Goal: Task Accomplishment & Management: Complete application form

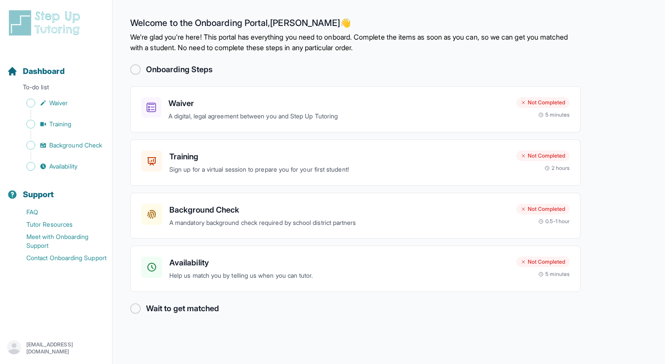
click at [432, 42] on p "We're glad you're here! This portal has everything you need to onboard. Complet…" at bounding box center [355, 42] width 450 height 21
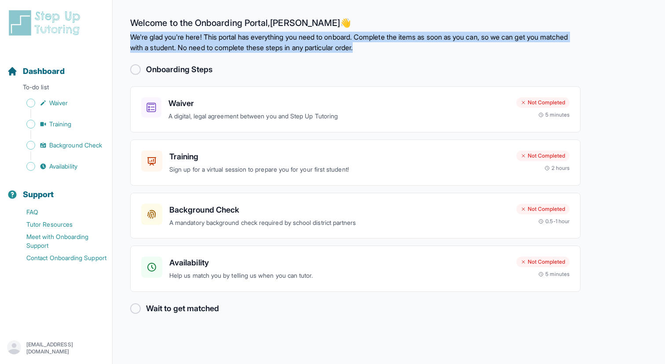
click at [432, 42] on p "We're glad you're here! This portal has everything you need to onboard. Complet…" at bounding box center [355, 42] width 450 height 21
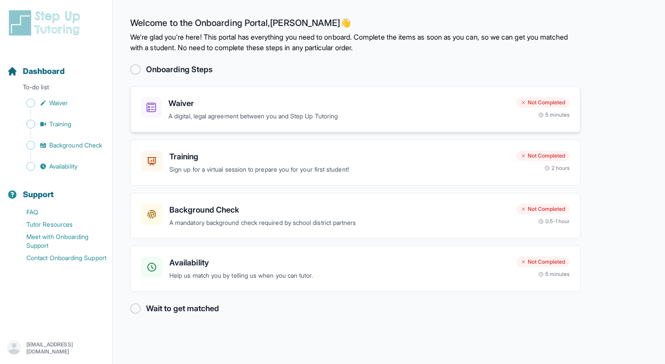
click at [403, 101] on h3 "Waiver" at bounding box center [338, 103] width 341 height 12
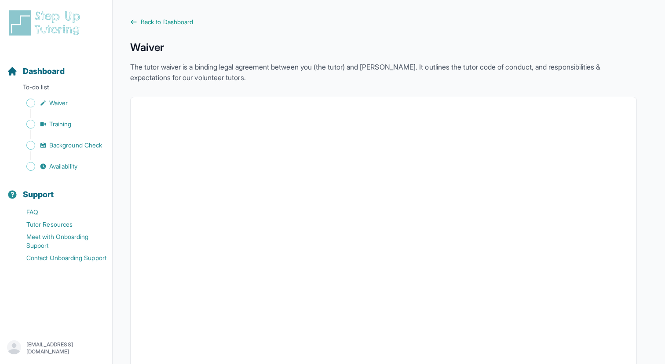
click at [336, 73] on p "The tutor waiver is a binding legal agreement between you (the tutor) and [PERS…" at bounding box center [383, 72] width 507 height 21
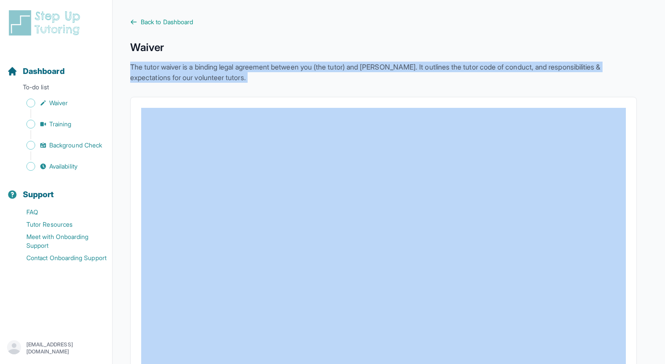
click at [336, 73] on p "The tutor waiver is a binding legal agreement between you (the tutor) and [PERS…" at bounding box center [383, 72] width 507 height 21
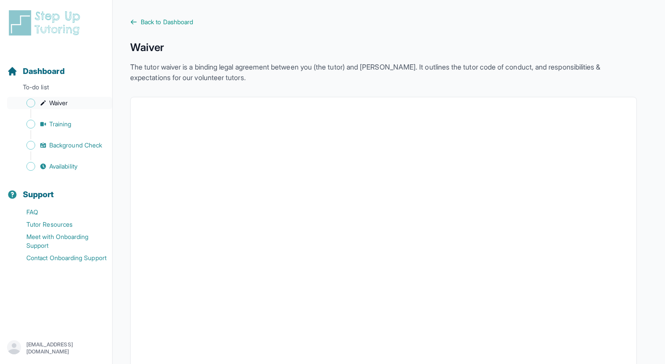
click at [62, 101] on span "Waiver" at bounding box center [58, 103] width 18 height 9
click at [154, 21] on span "Back to Dashboard" at bounding box center [167, 22] width 52 height 9
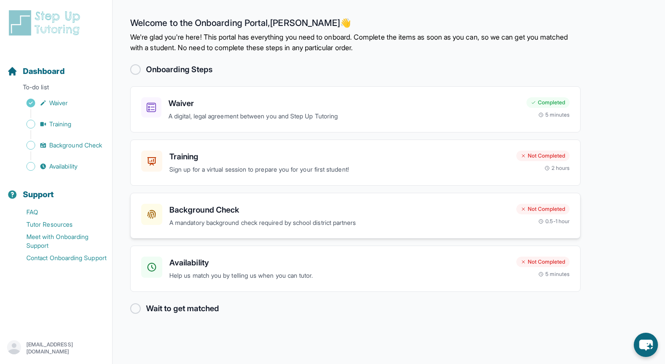
click at [391, 212] on h3 "Background Check" at bounding box center [339, 210] width 340 height 12
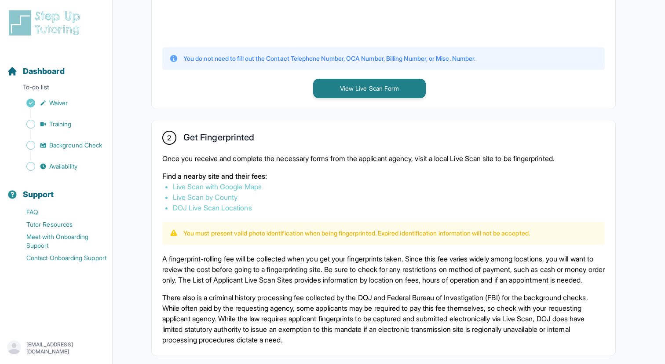
scroll to position [288, 0]
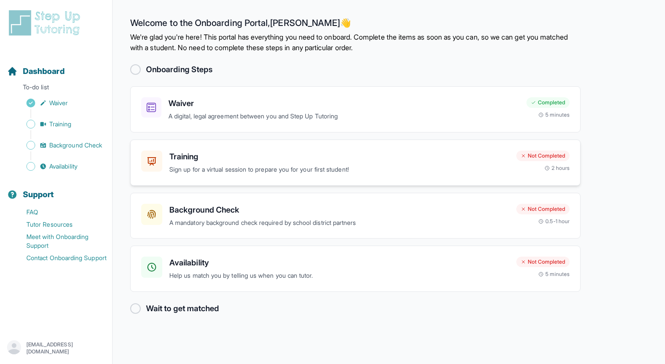
click at [253, 161] on h3 "Training" at bounding box center [339, 156] width 340 height 12
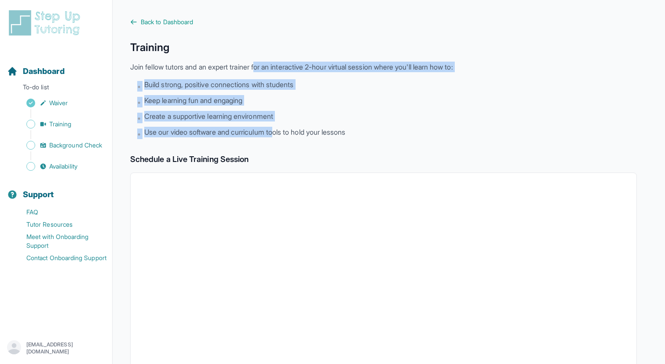
drag, startPoint x: 263, startPoint y: 69, endPoint x: 276, endPoint y: 127, distance: 59.1
click at [278, 128] on div "Training Join fellow tutors and an expert trainer for an interactive 2-hour vir…" at bounding box center [383, 89] width 507 height 99
click at [276, 127] on span "Use our video software and curriculum tools to hold your lessons" at bounding box center [244, 132] width 201 height 11
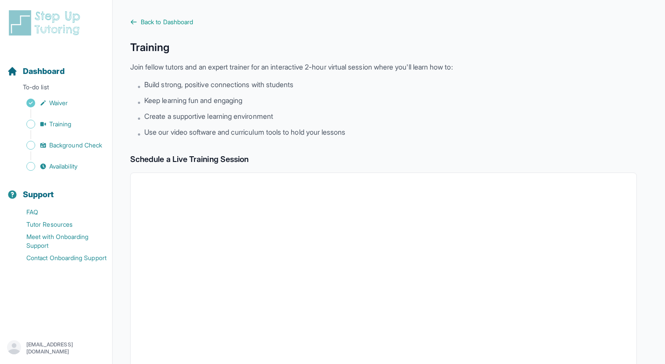
click at [276, 127] on span "Use our video software and curriculum tools to hold your lessons" at bounding box center [244, 132] width 201 height 11
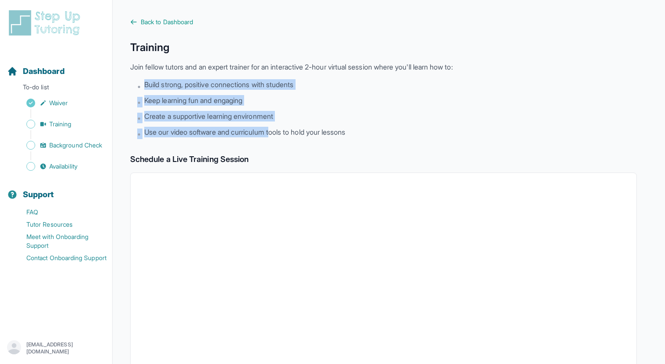
drag, startPoint x: 271, startPoint y: 77, endPoint x: 274, endPoint y: 124, distance: 48.0
click at [276, 125] on div "Training Join fellow tutors and an expert trainer for an interactive 2-hour vir…" at bounding box center [383, 89] width 507 height 99
click at [274, 124] on ul "• Build strong, positive connections with students • Keep learning fun and enga…" at bounding box center [387, 109] width 500 height 60
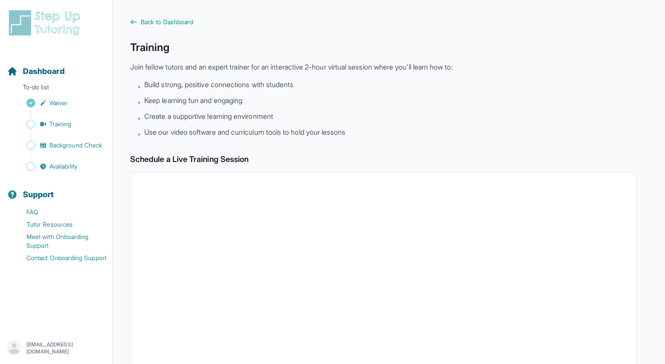
click at [274, 124] on ul "• Build strong, positive connections with students • Keep learning fun and enga…" at bounding box center [387, 109] width 500 height 60
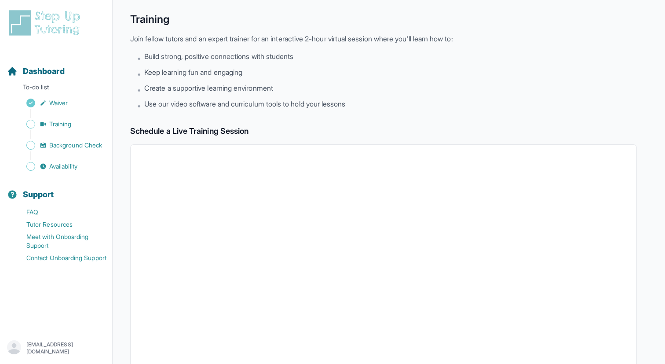
scroll to position [44, 0]
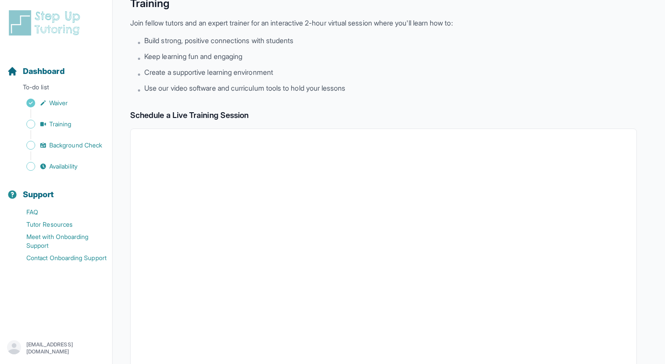
click at [276, 84] on span "Use our video software and curriculum tools to hold your lessons" at bounding box center [244, 88] width 201 height 11
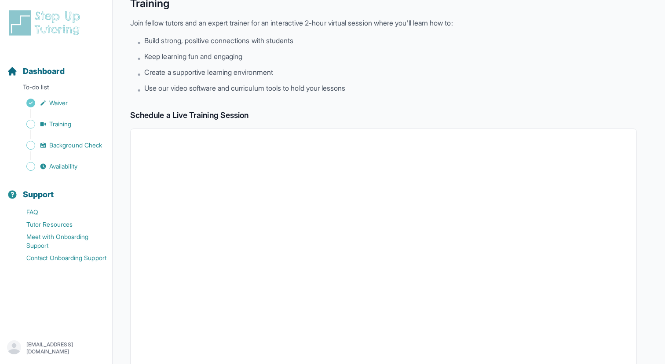
click at [276, 84] on span "Use our video software and curriculum tools to hold your lessons" at bounding box center [244, 88] width 201 height 11
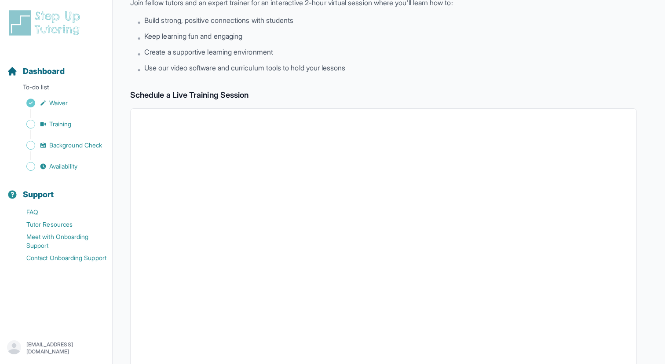
scroll to position [0, 0]
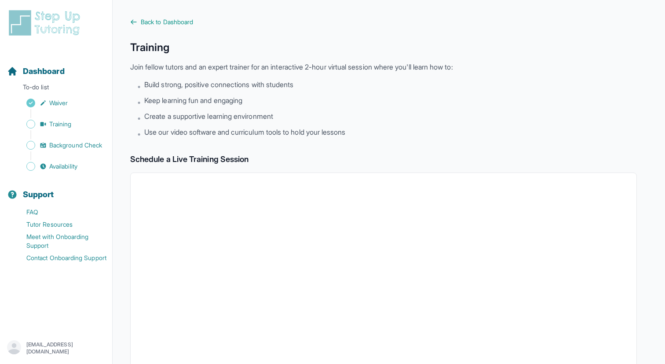
click at [157, 16] on main "Back to Dashboard Training Join fellow tutors and an expert trainer for an inte…" at bounding box center [389, 309] width 553 height 619
click at [157, 22] on span "Back to Dashboard" at bounding box center [167, 22] width 52 height 9
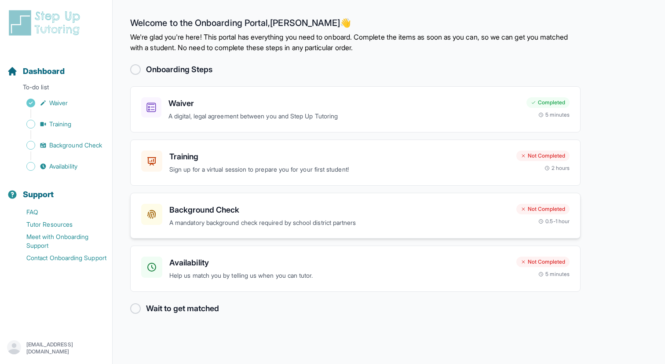
click at [216, 205] on h3 "Background Check" at bounding box center [339, 210] width 340 height 12
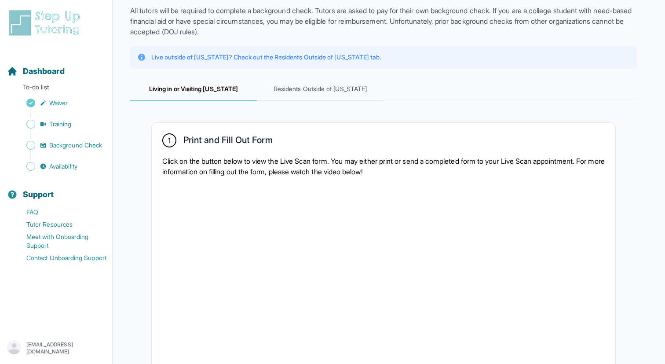
scroll to position [113, 0]
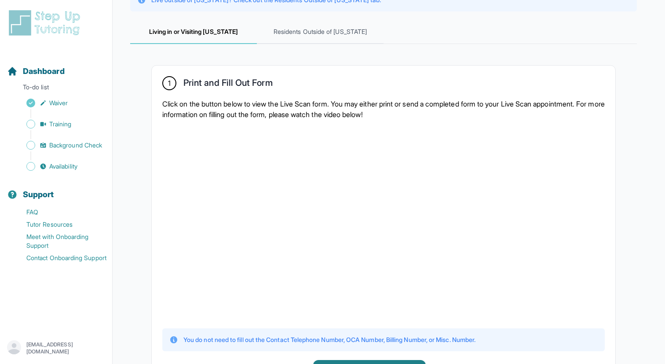
click at [289, 104] on p "Click on the button below to view the Live Scan form. You may either print or s…" at bounding box center [383, 109] width 443 height 21
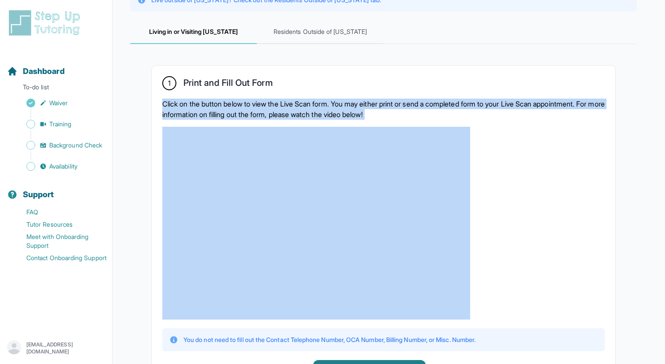
click at [289, 104] on p "Click on the button below to view the Live Scan form. You may either print or s…" at bounding box center [383, 109] width 443 height 21
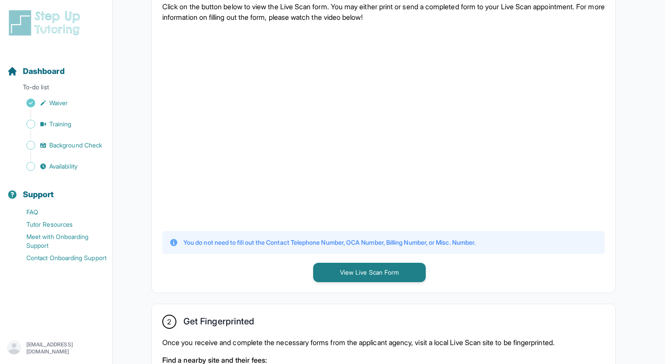
scroll to position [225, 0]
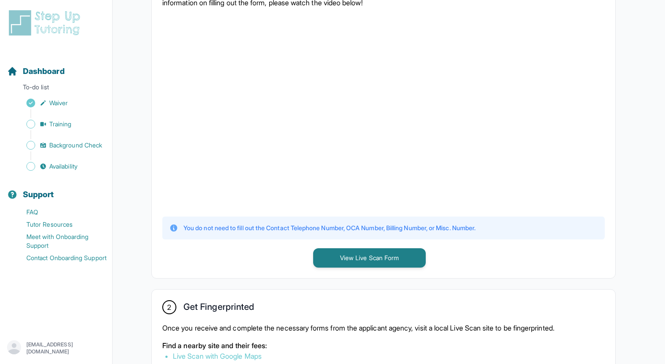
click at [495, 259] on div "1 Print and Fill Out Form Click on the button below to view the Live Scan form.…" at bounding box center [384, 116] width 464 height 324
click at [369, 255] on button "View Live Scan Form" at bounding box center [369, 257] width 113 height 19
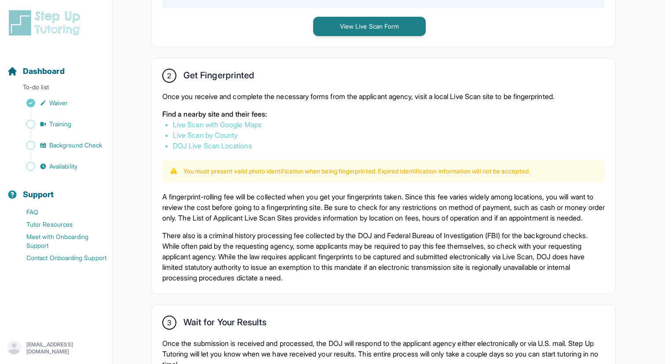
scroll to position [585, 0]
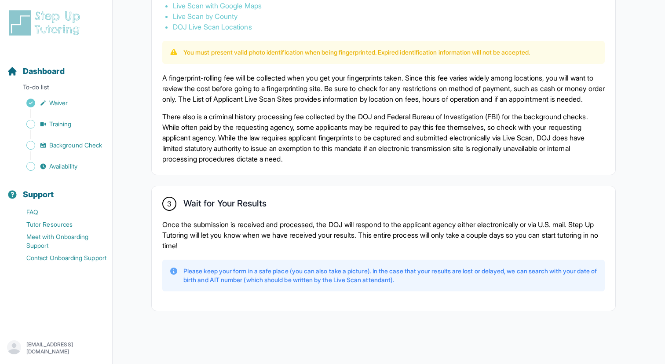
click at [225, 240] on p "Once the submission is received and processed, the DOJ will respond to the appl…" at bounding box center [383, 235] width 443 height 32
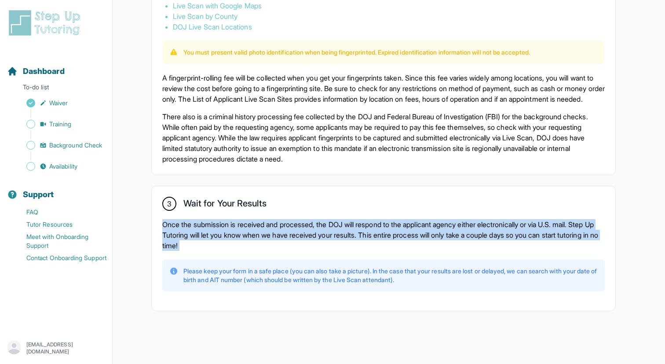
click at [225, 240] on p "Once the submission is received and processed, the DOJ will respond to the appl…" at bounding box center [383, 235] width 443 height 32
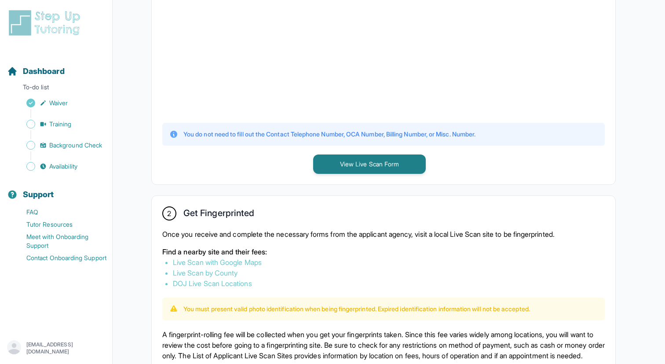
scroll to position [456, 0]
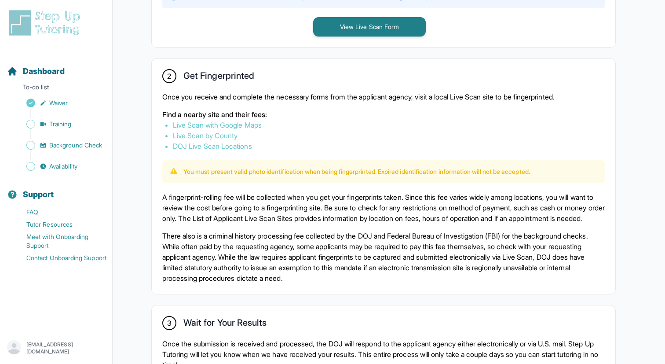
click at [229, 124] on link "Live Scan with Google Maps" at bounding box center [217, 125] width 89 height 9
click at [228, 133] on link "Live Scan by County" at bounding box center [205, 135] width 65 height 9
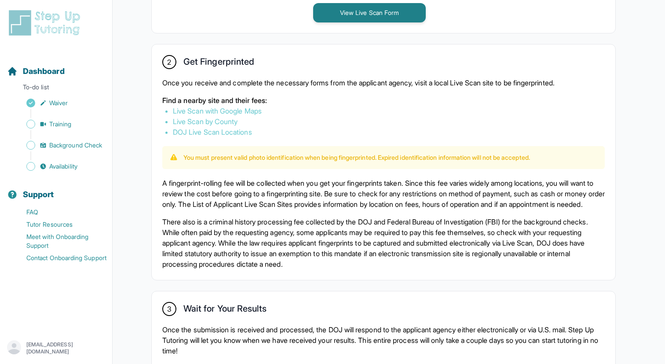
click at [238, 132] on link "DOJ Live Scan Locations" at bounding box center [212, 132] width 79 height 9
click at [271, 205] on p "A fingerprint-rolling fee will be collected when you get your fingerprints take…" at bounding box center [383, 194] width 443 height 32
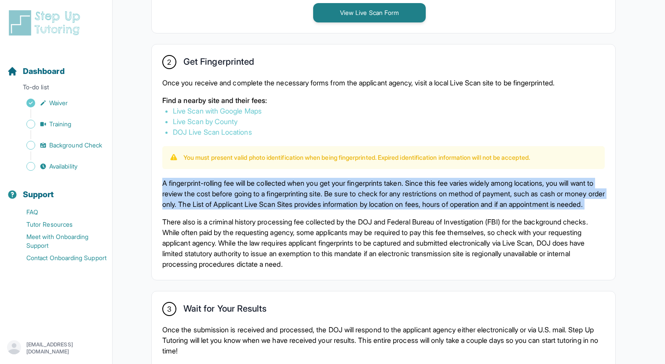
click at [271, 205] on p "A fingerprint-rolling fee will be collected when you get your fingerprints take…" at bounding box center [383, 194] width 443 height 32
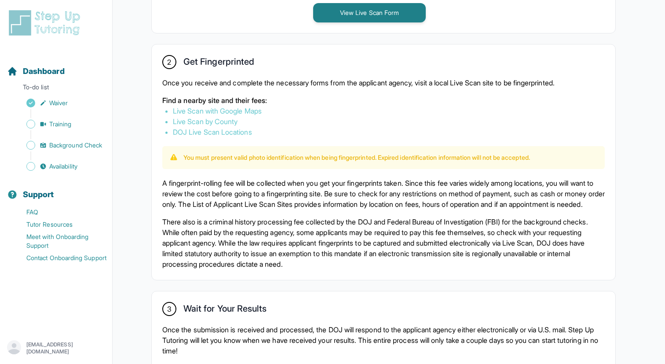
scroll to position [488, 0]
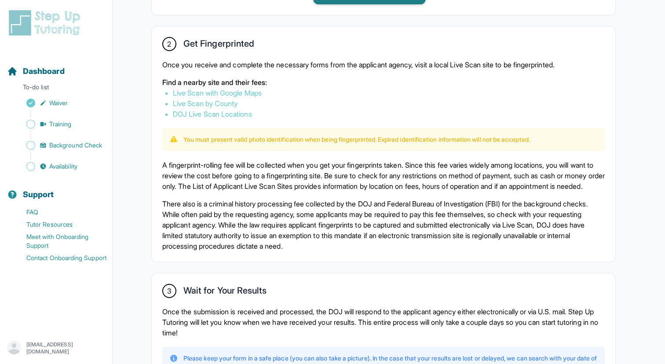
click at [346, 216] on p "There also is a criminal history processing fee collected by the DOJ and Federa…" at bounding box center [383, 224] width 443 height 53
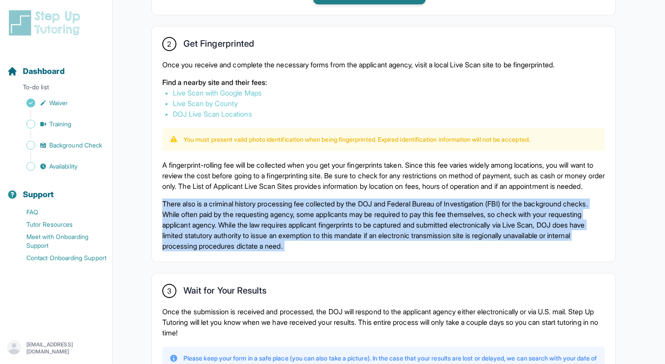
click at [346, 216] on p "There also is a criminal history processing fee collected by the DOJ and Federa…" at bounding box center [383, 224] width 443 height 53
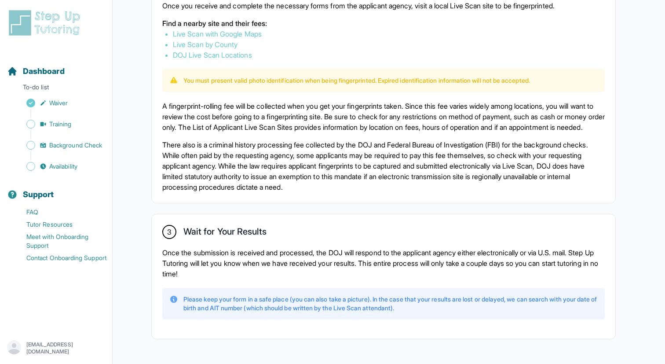
scroll to position [585, 0]
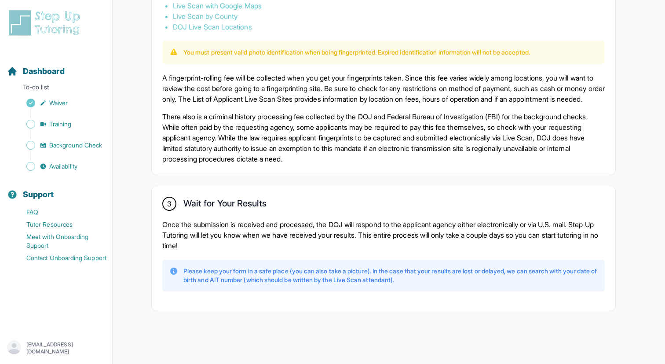
click at [353, 238] on p "Once the submission is received and processed, the DOJ will respond to the appl…" at bounding box center [383, 235] width 443 height 32
click at [298, 101] on p "A fingerprint-rolling fee will be collected when you get your fingerprints take…" at bounding box center [383, 89] width 443 height 32
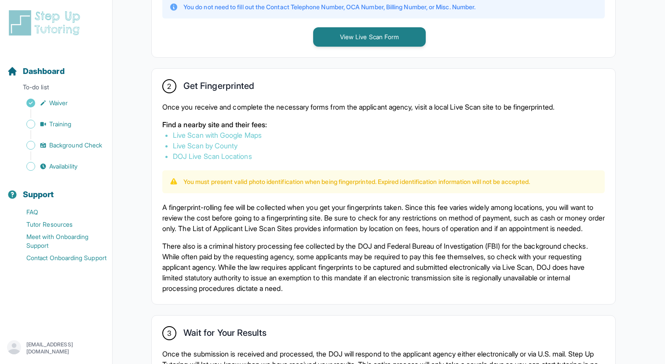
scroll to position [432, 0]
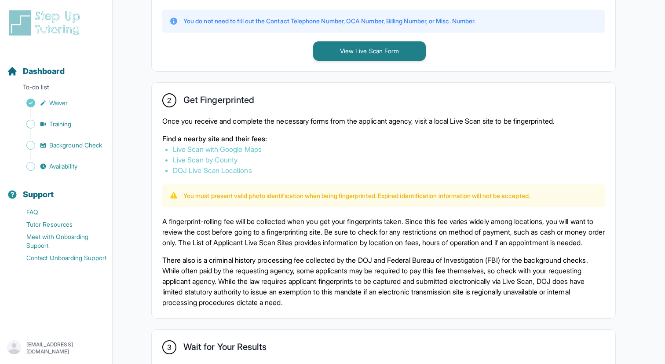
click at [240, 149] on link "Live Scan with Google Maps" at bounding box center [217, 149] width 89 height 9
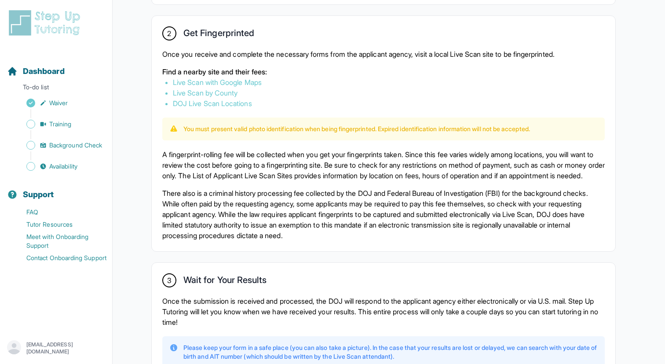
scroll to position [498, 0]
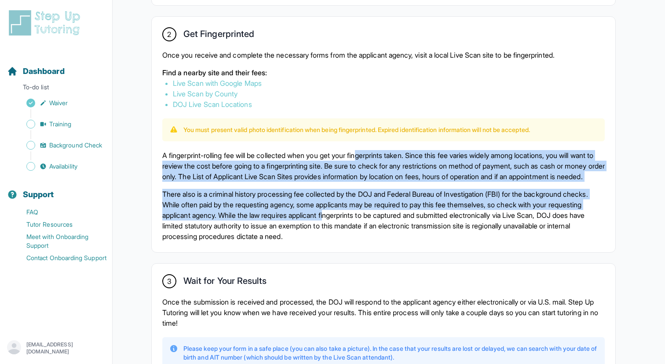
drag, startPoint x: 372, startPoint y: 154, endPoint x: 372, endPoint y: 220, distance: 65.5
click at [373, 220] on div "A fingerprint-rolling fee will be collected when you get your fingerprints take…" at bounding box center [383, 196] width 443 height 92
click at [372, 220] on p "There also is a criminal history processing fee collected by the DOJ and Federa…" at bounding box center [383, 215] width 443 height 53
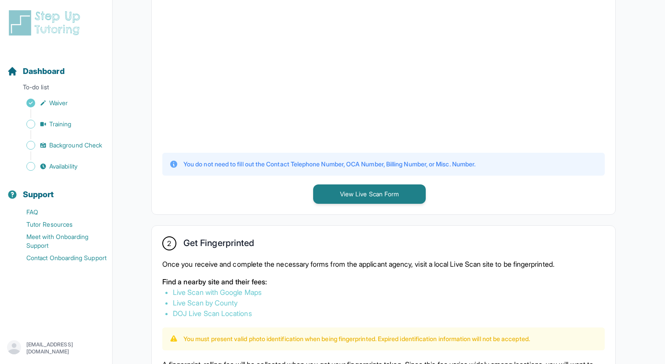
scroll to position [0, 0]
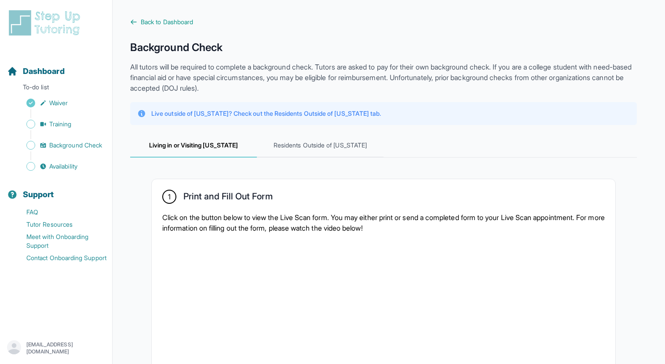
click at [369, 214] on p "Click on the button below to view the Live Scan form. You may either print or s…" at bounding box center [383, 222] width 443 height 21
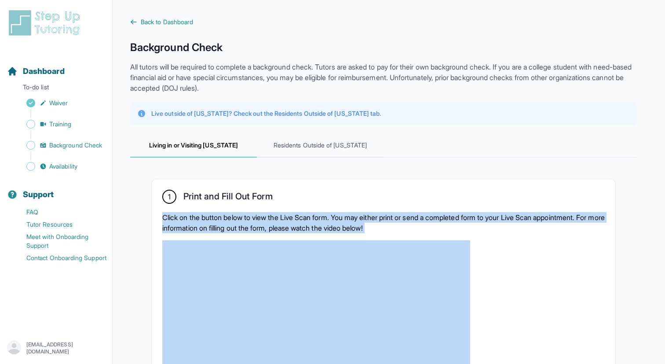
click at [369, 214] on p "Click on the button below to view the Live Scan form. You may either print or s…" at bounding box center [383, 222] width 443 height 21
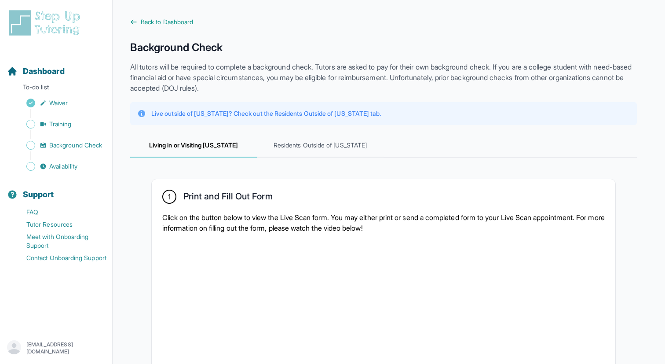
click at [369, 214] on p "Click on the button below to view the Live Scan form. You may either print or s…" at bounding box center [383, 222] width 443 height 21
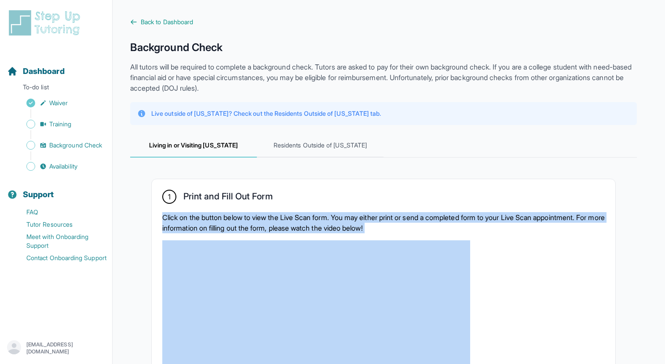
click at [369, 214] on p "Click on the button below to view the Live Scan form. You may either print or s…" at bounding box center [383, 222] width 443 height 21
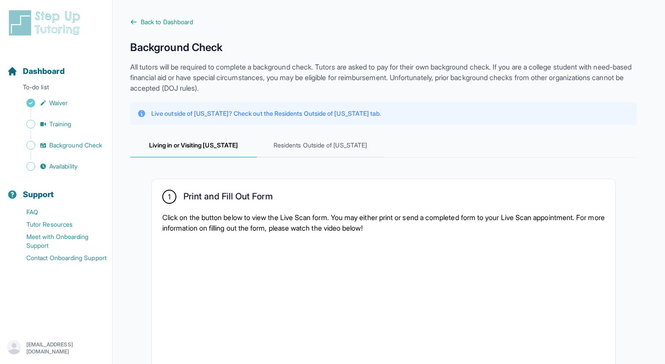
scroll to position [10, 0]
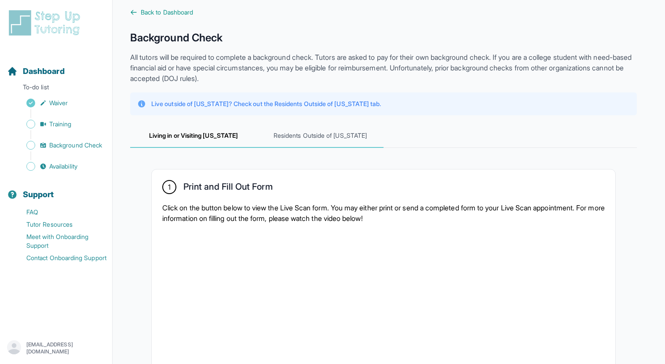
click at [334, 138] on span "Residents Outside of California" at bounding box center [320, 136] width 127 height 24
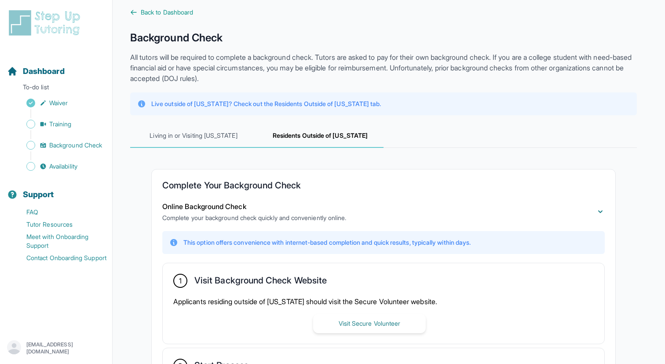
click at [223, 138] on span "Living in or Visiting California" at bounding box center [193, 136] width 127 height 24
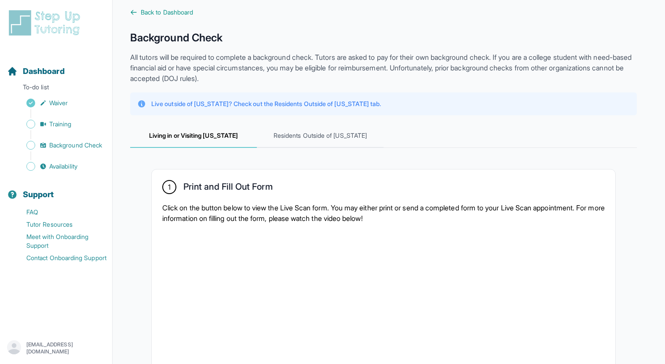
scroll to position [95, 0]
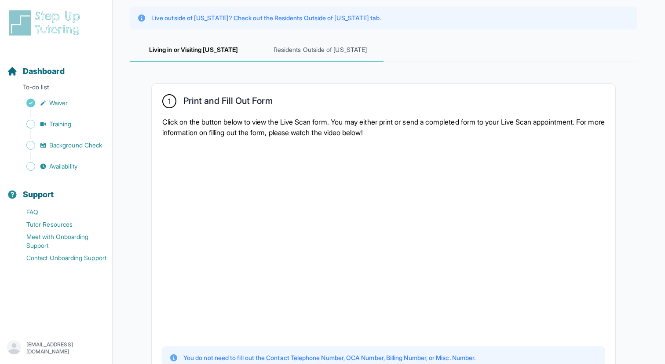
click at [297, 48] on span "Residents Outside of California" at bounding box center [320, 50] width 127 height 24
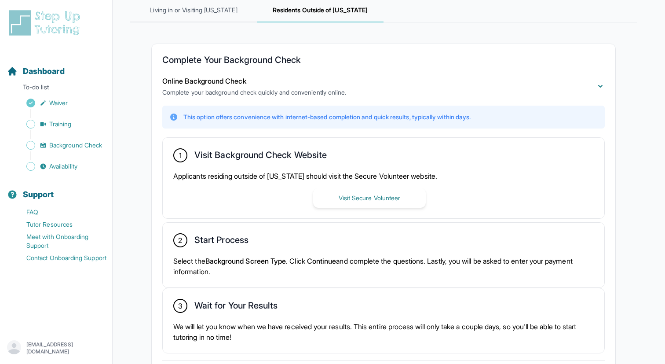
scroll to position [175, 0]
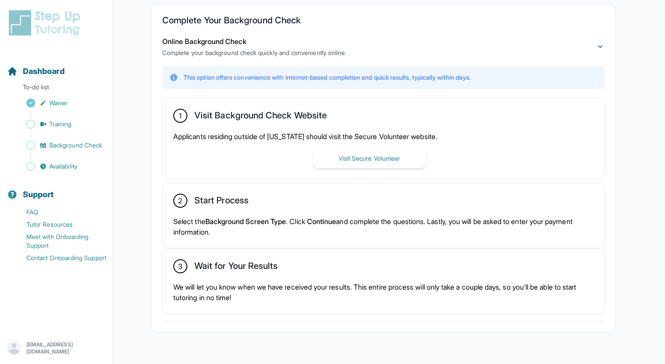
click at [592, 115] on div "1 Visit Background Check Website" at bounding box center [383, 116] width 421 height 15
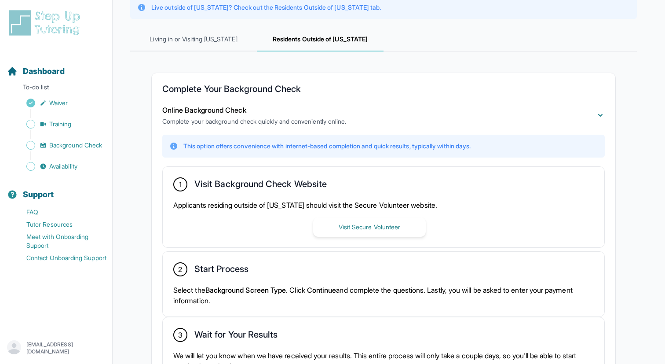
scroll to position [102, 0]
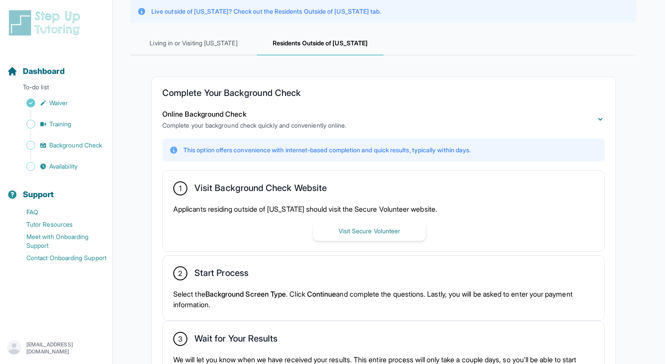
click at [262, 148] on p "This option offers convenience with internet-based completion and quick results…" at bounding box center [326, 150] width 287 height 9
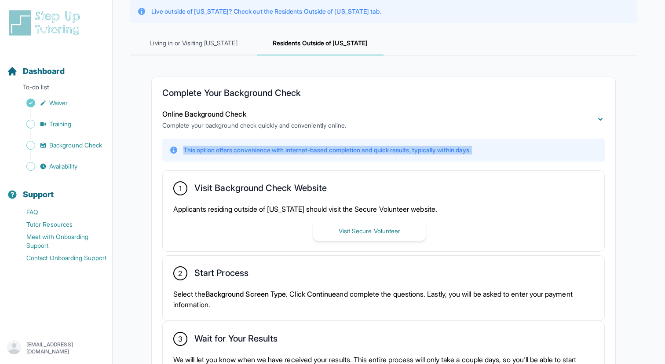
click at [262, 148] on p "This option offers convenience with internet-based completion and quick results…" at bounding box center [326, 150] width 287 height 9
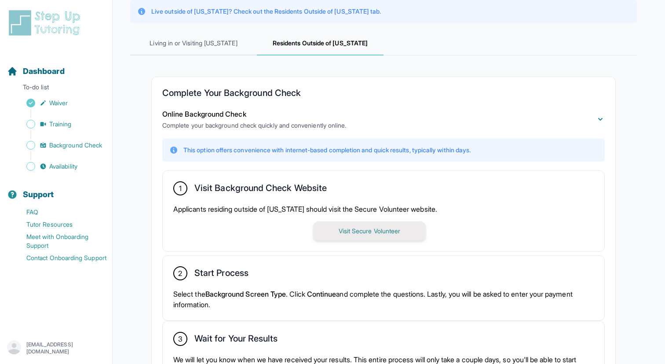
click at [367, 234] on button "Visit Secure Volunteer" at bounding box center [369, 230] width 113 height 19
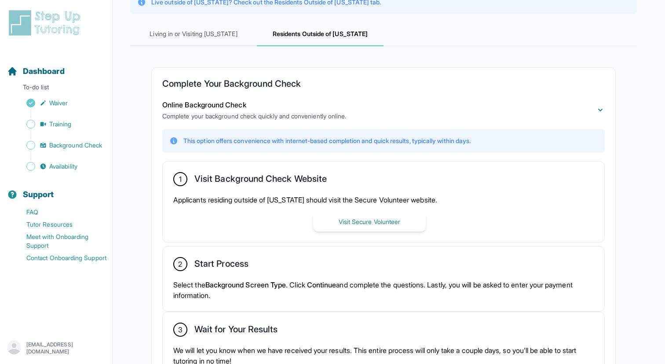
scroll to position [154, 0]
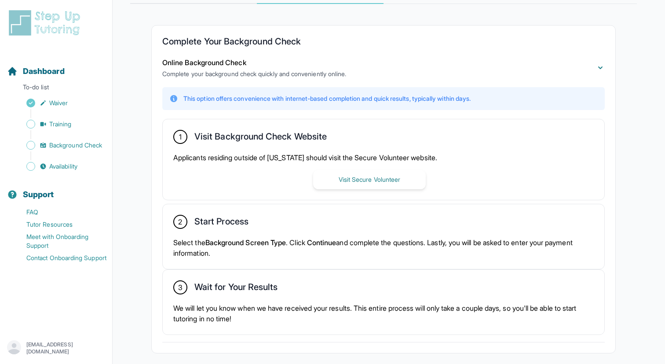
click at [264, 242] on span "Background Screen Type" at bounding box center [245, 242] width 81 height 9
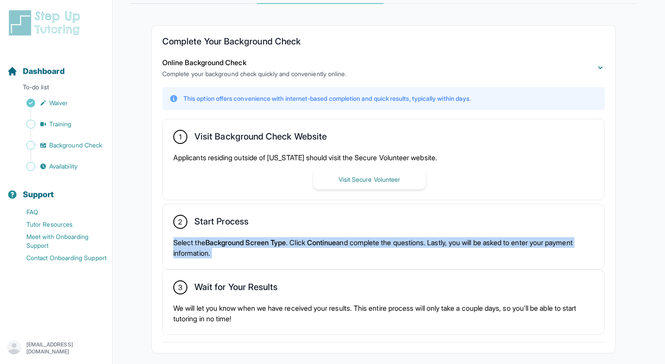
click at [264, 242] on span "Background Screen Type" at bounding box center [245, 242] width 81 height 9
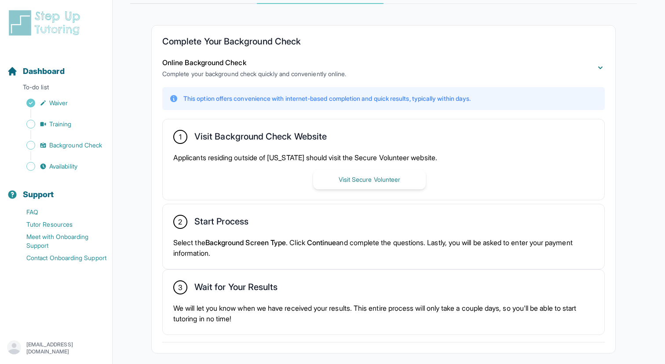
click at [264, 242] on span "Background Screen Type" at bounding box center [245, 242] width 81 height 9
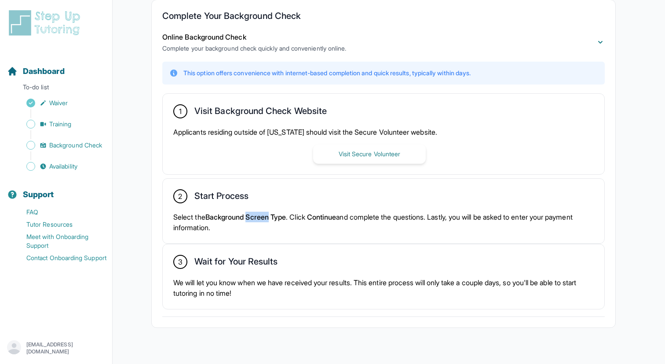
scroll to position [195, 0]
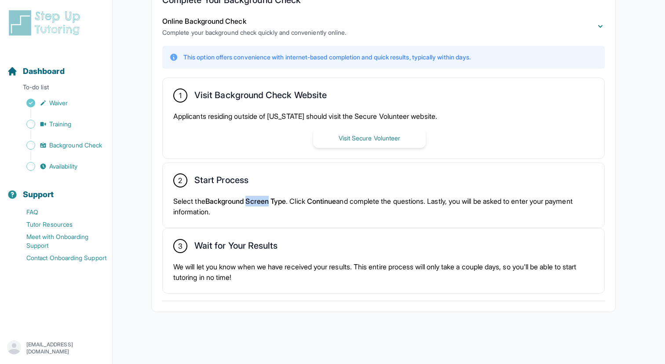
click at [296, 198] on p "Select the Background Screen Type . Click Continue and complete the questions. …" at bounding box center [383, 206] width 421 height 21
click at [274, 208] on p "Select the Background Screen Type . Click Continue and complete the questions. …" at bounding box center [383, 206] width 421 height 21
click at [274, 194] on div "2 Start Process Select the Background Screen Type . Click Continue and complete…" at bounding box center [384, 195] width 442 height 65
click at [275, 207] on p "Select the Background Screen Type . Click Continue and complete the questions. …" at bounding box center [383, 206] width 421 height 21
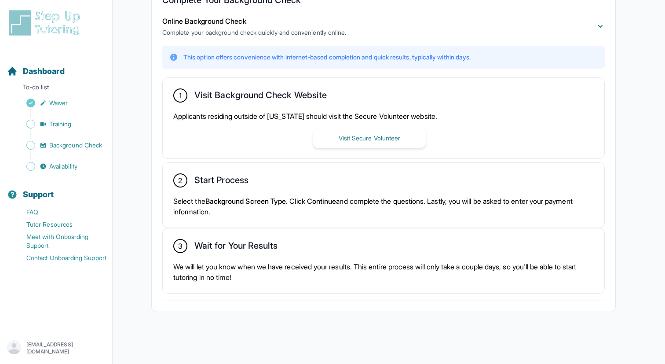
click at [275, 207] on p "Select the Background Screen Type . Click Continue and complete the questions. …" at bounding box center [383, 206] width 421 height 21
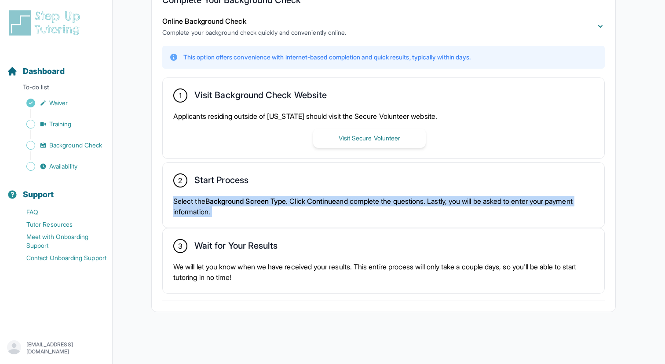
click at [275, 207] on p "Select the Background Screen Type . Click Continue and complete the questions. …" at bounding box center [383, 206] width 421 height 21
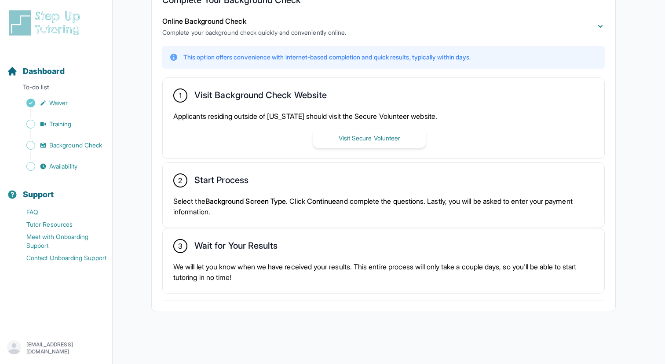
click at [275, 207] on p "Select the Background Screen Type . Click Continue and complete the questions. …" at bounding box center [383, 206] width 421 height 21
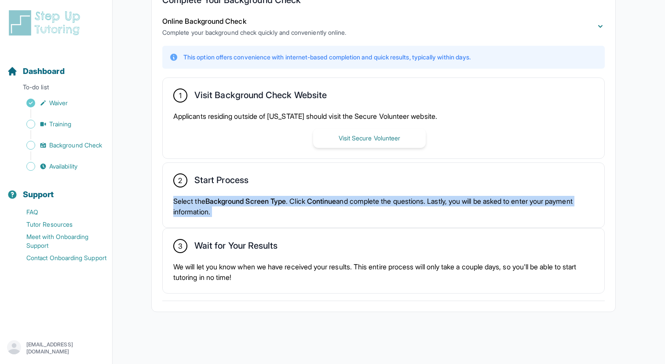
click at [275, 207] on p "Select the Background Screen Type . Click Continue and complete the questions. …" at bounding box center [383, 206] width 421 height 21
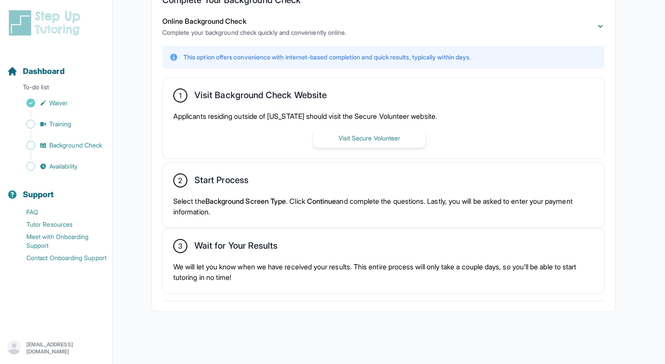
click at [261, 279] on p "We will let you know when we have received your results. This entire process wi…" at bounding box center [383, 271] width 421 height 21
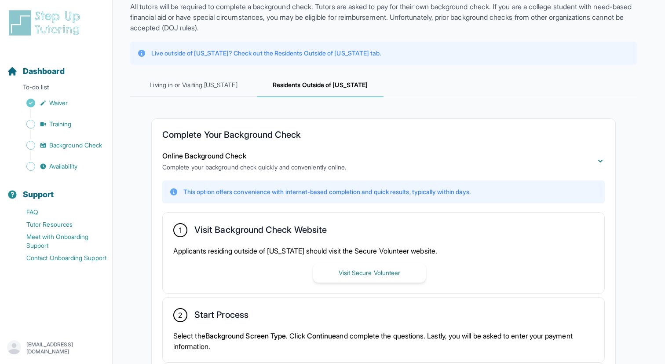
scroll to position [0, 0]
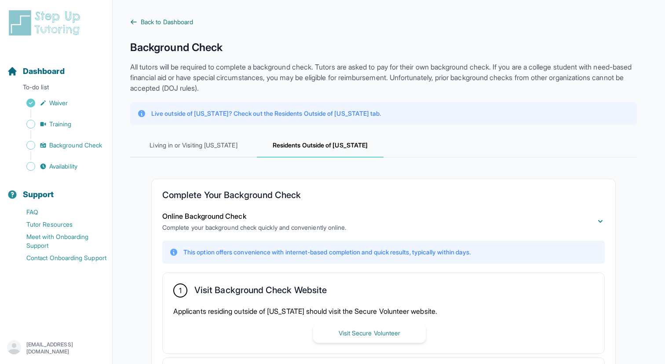
click at [159, 18] on span "Back to Dashboard" at bounding box center [167, 22] width 52 height 9
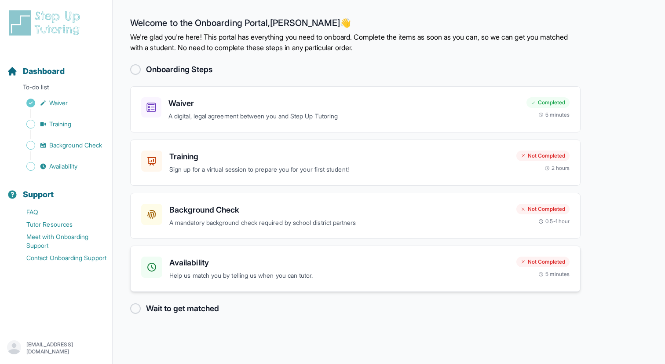
click at [258, 268] on h3 "Availability" at bounding box center [339, 262] width 340 height 12
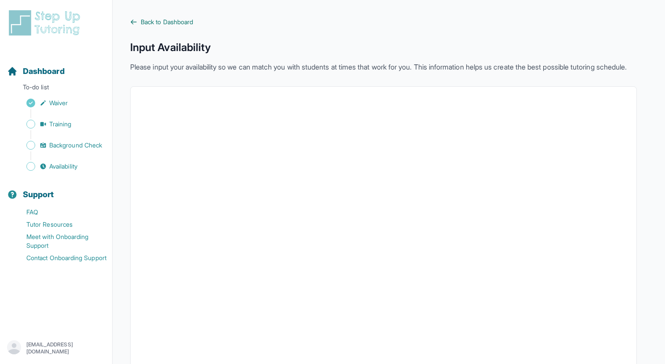
click at [177, 22] on span "Back to Dashboard" at bounding box center [167, 22] width 52 height 9
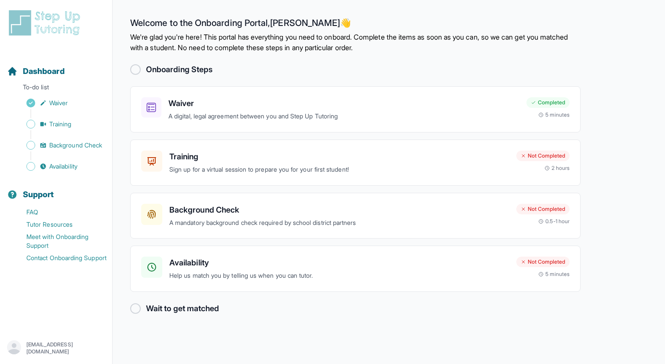
click at [71, 15] on img at bounding box center [46, 23] width 78 height 28
